Goal: Information Seeking & Learning: Learn about a topic

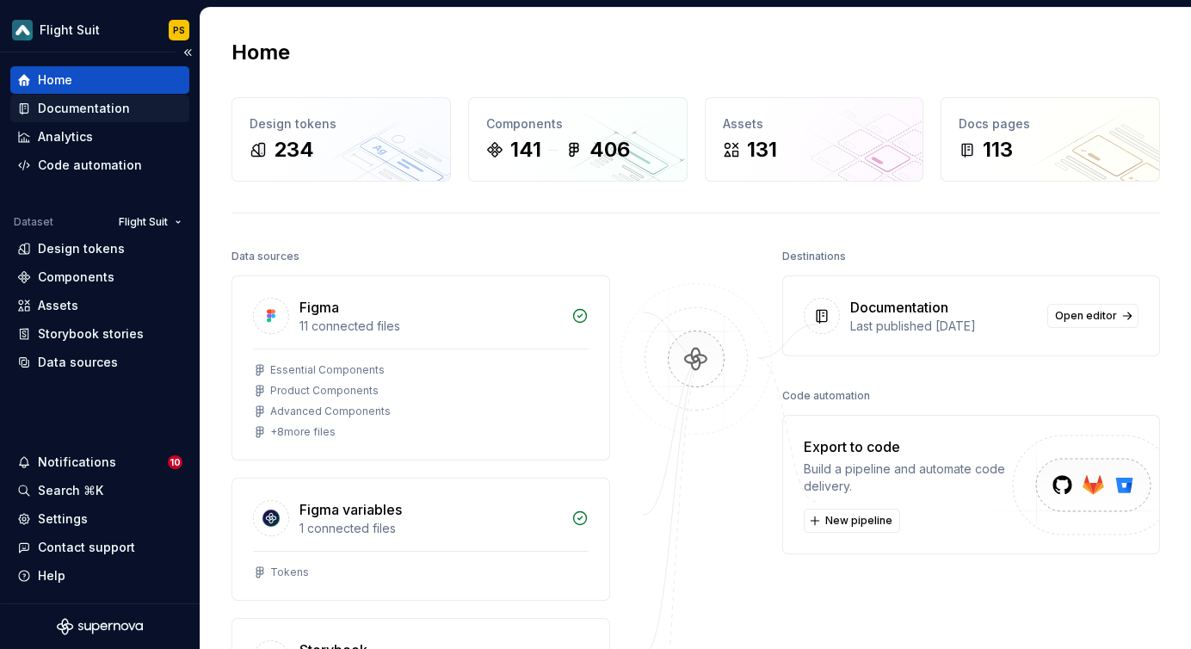
click at [101, 105] on div "Documentation" at bounding box center [84, 108] width 92 height 17
click at [82, 110] on div "Documentation" at bounding box center [84, 108] width 92 height 17
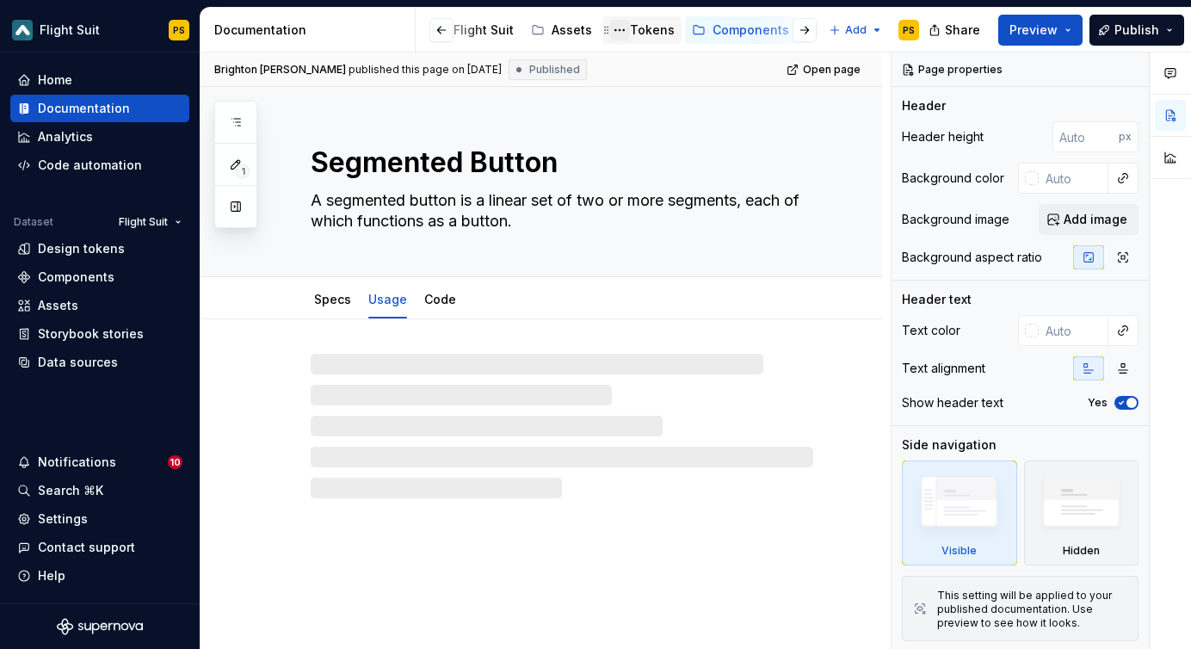
scroll to position [0, 82]
click at [754, 36] on div "Design Guides" at bounding box center [789, 30] width 89 height 17
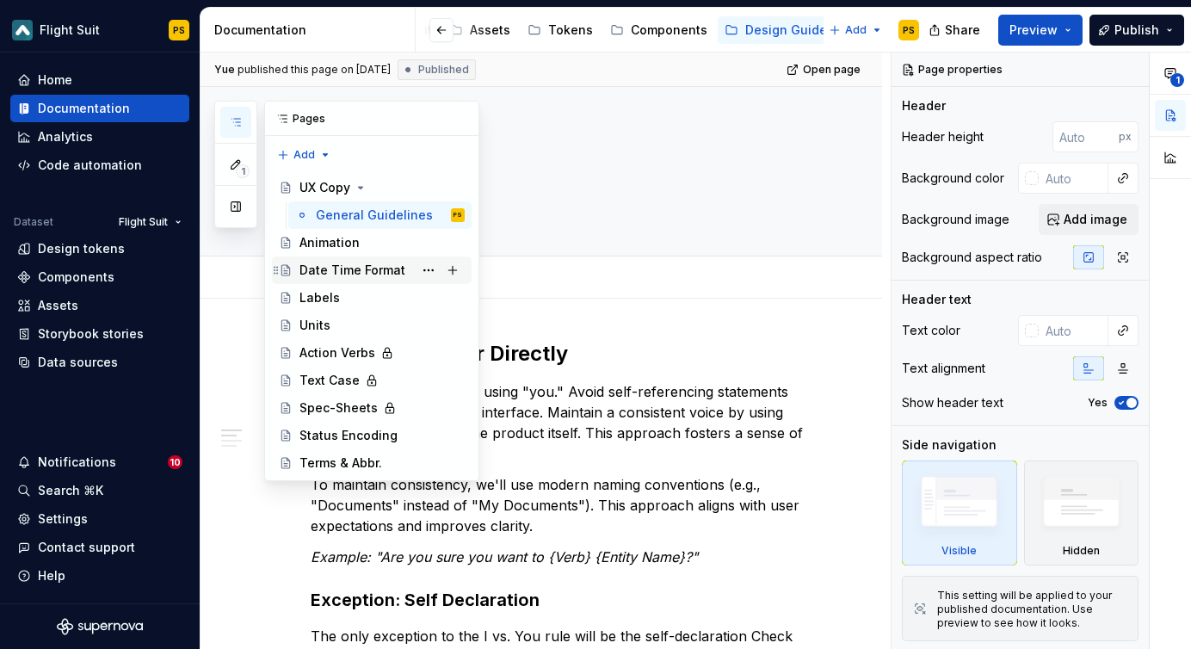
click at [371, 275] on div "Date Time Format" at bounding box center [352, 270] width 106 height 17
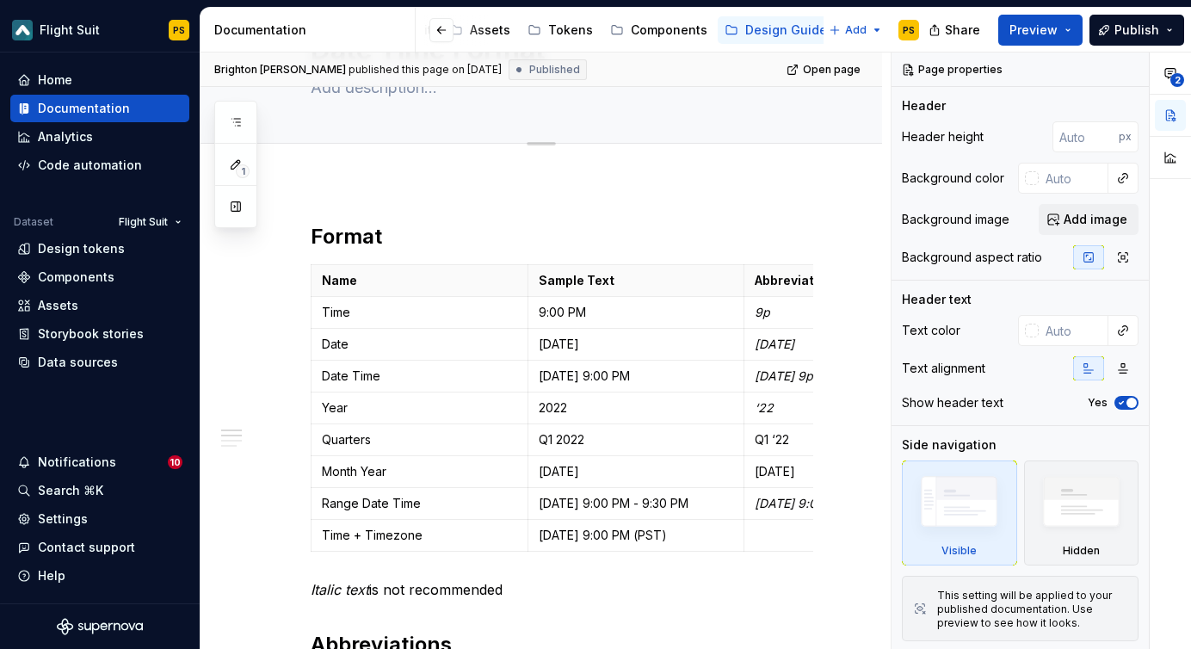
scroll to position [119, 0]
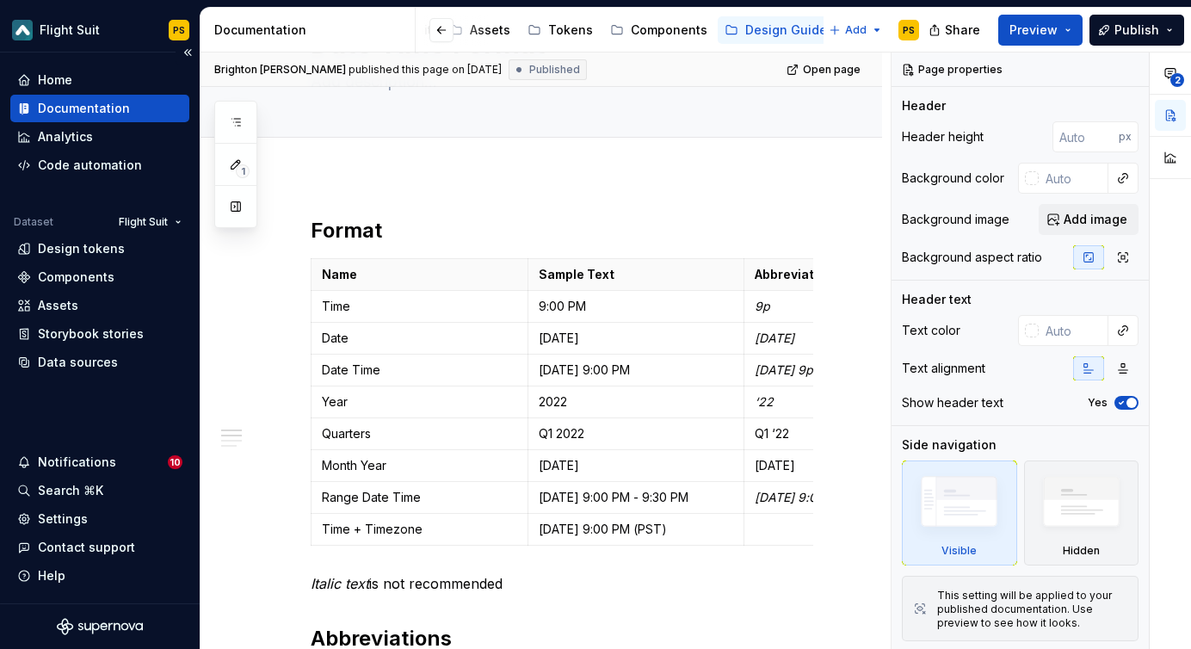
type textarea "*"
